Goal: Information Seeking & Learning: Learn about a topic

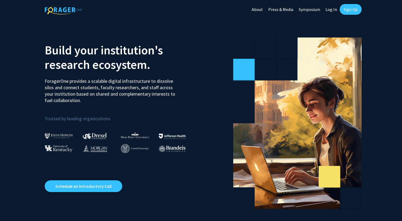
click at [258, 9] on link "About" at bounding box center [257, 9] width 17 height 19
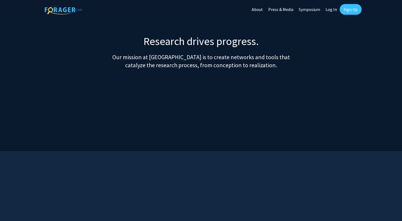
click at [281, 10] on link "Press & Media" at bounding box center [281, 9] width 31 height 19
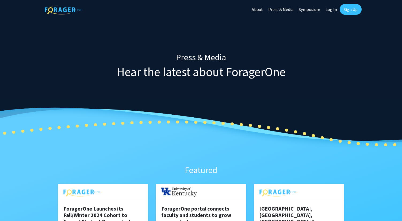
click at [314, 10] on link "Symposium" at bounding box center [309, 9] width 27 height 19
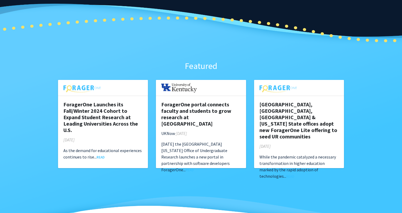
scroll to position [106, 0]
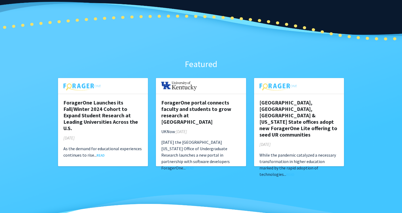
drag, startPoint x: 261, startPoint y: 132, endPoint x: 287, endPoint y: 131, distance: 25.7
click at [287, 141] on p "[DATE]" at bounding box center [299, 144] width 79 height 6
click at [283, 103] on h5 "[GEOGRAPHIC_DATA], [GEOGRAPHIC_DATA], [GEOGRAPHIC_DATA] & [US_STATE] State offi…" at bounding box center [299, 119] width 79 height 39
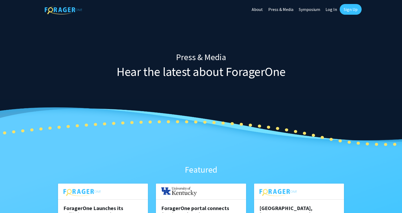
scroll to position [0, 0]
click at [312, 10] on link "Symposium" at bounding box center [309, 9] width 27 height 19
click at [260, 10] on link "About" at bounding box center [257, 9] width 17 height 19
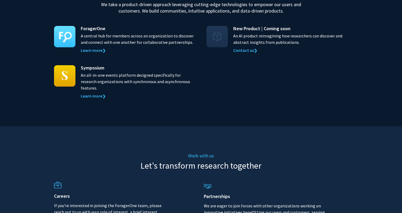
scroll to position [485, 0]
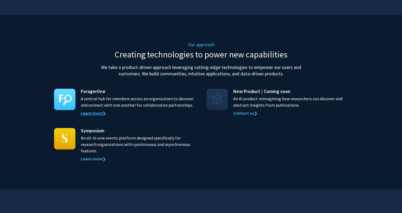
click at [91, 111] on link "Learn more ❯" at bounding box center [93, 113] width 25 height 5
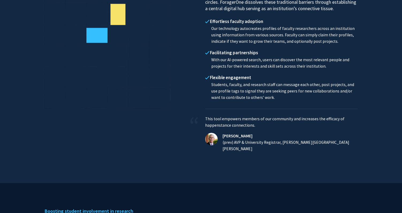
scroll to position [309, 0]
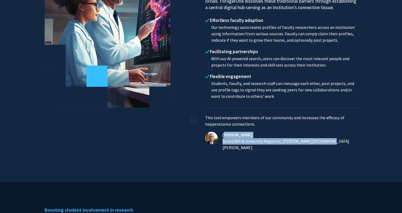
drag, startPoint x: 225, startPoint y: 136, endPoint x: 332, endPoint y: 145, distance: 107.9
click at [332, 145] on div "Making people and information accessible Unleash synergies for limitless possib…" at bounding box center [281, 47] width 161 height 215
click at [247, 147] on div "Making people and information accessible Unleash synergies for limitless possib…" at bounding box center [281, 47] width 161 height 215
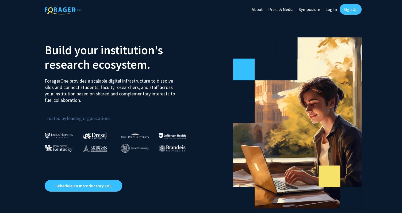
scroll to position [0, 0]
